Goal: Navigation & Orientation: Find specific page/section

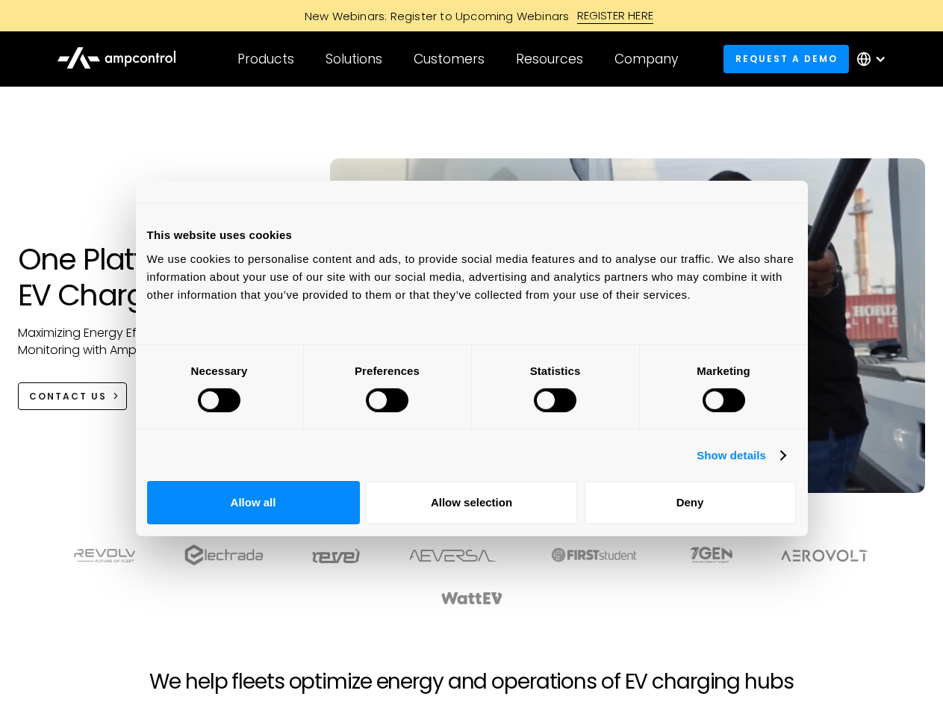
click at [240, 412] on div at bounding box center [219, 400] width 43 height 24
click at [784, 464] on link "Show details" at bounding box center [740, 455] width 88 height 18
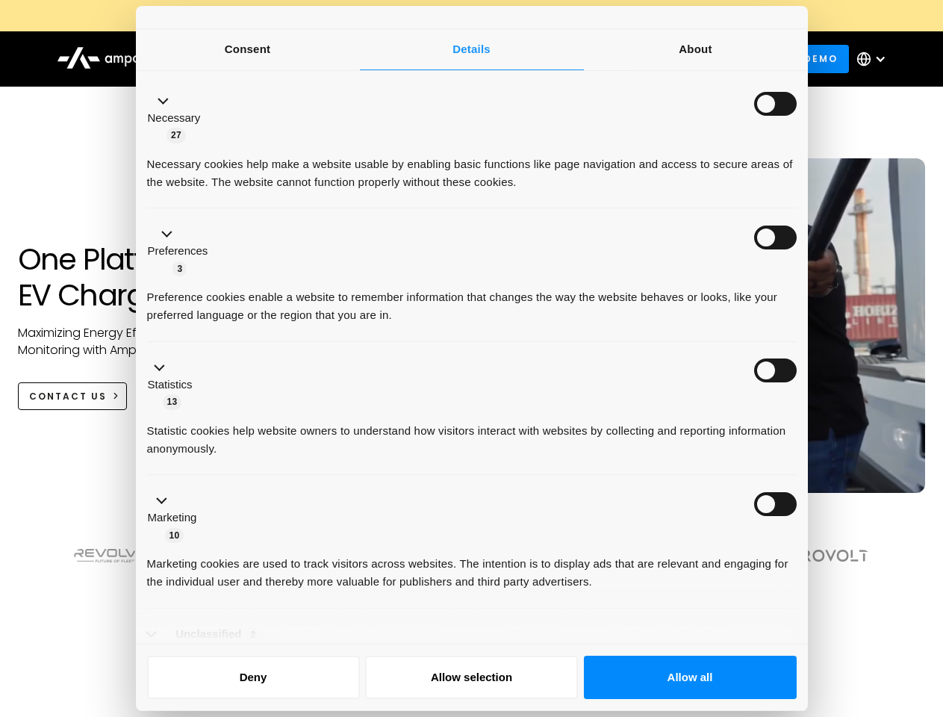
click at [825, 570] on div at bounding box center [471, 574] width 829 height 63
click at [825, 619] on div at bounding box center [471, 589] width 859 height 93
click at [459, 59] on div "Customers" at bounding box center [448, 59] width 71 height 16
